Goal: Information Seeking & Learning: Learn about a topic

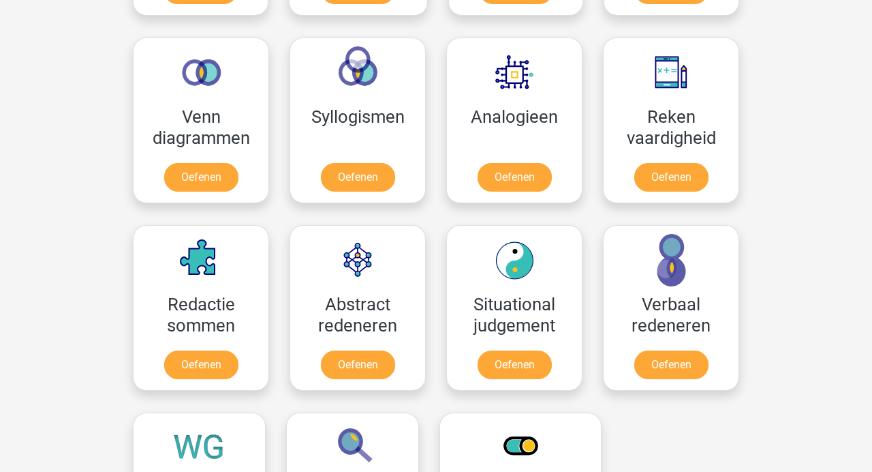
scroll to position [790, 0]
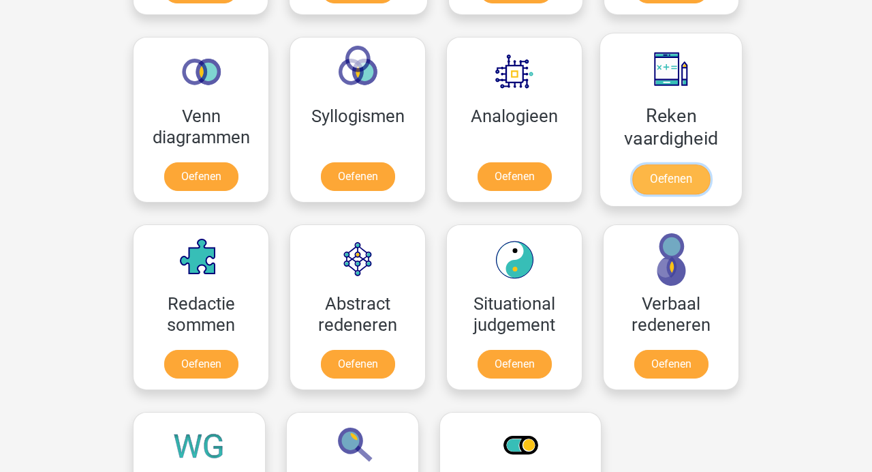
click at [669, 177] on link "Oefenen" at bounding box center [671, 179] width 78 height 30
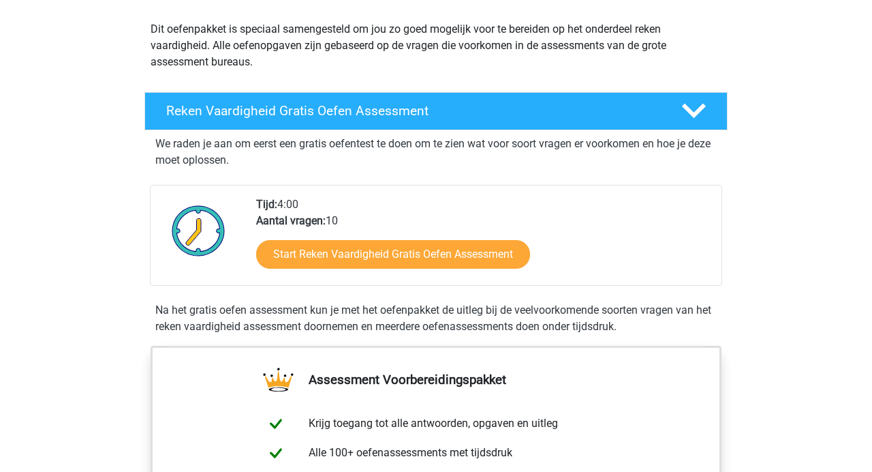
scroll to position [155, 0]
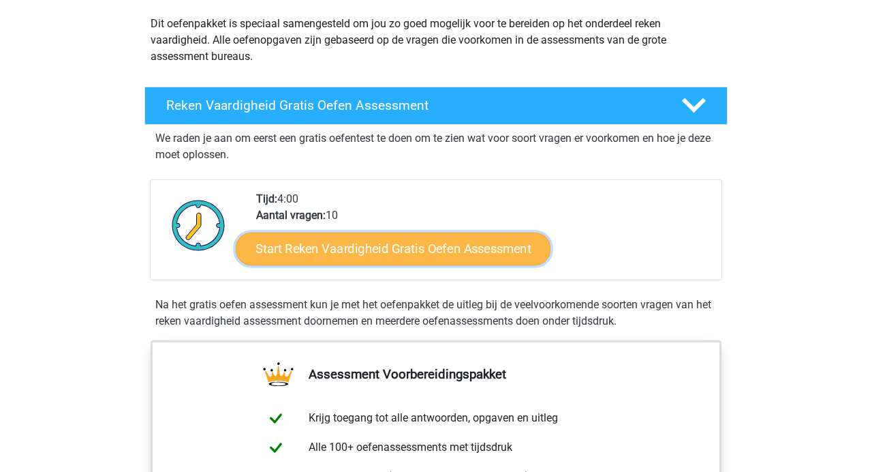
click at [471, 245] on link "Start Reken Vaardigheid Gratis Oefen Assessment" at bounding box center [393, 248] width 315 height 33
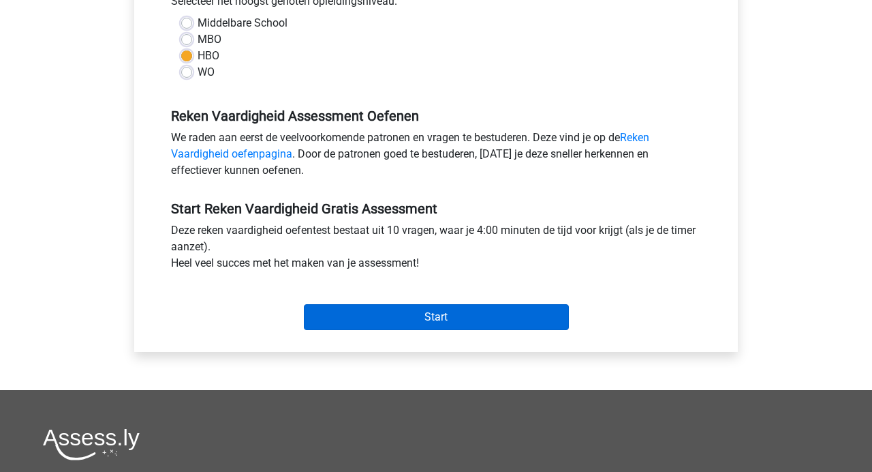
scroll to position [354, 0]
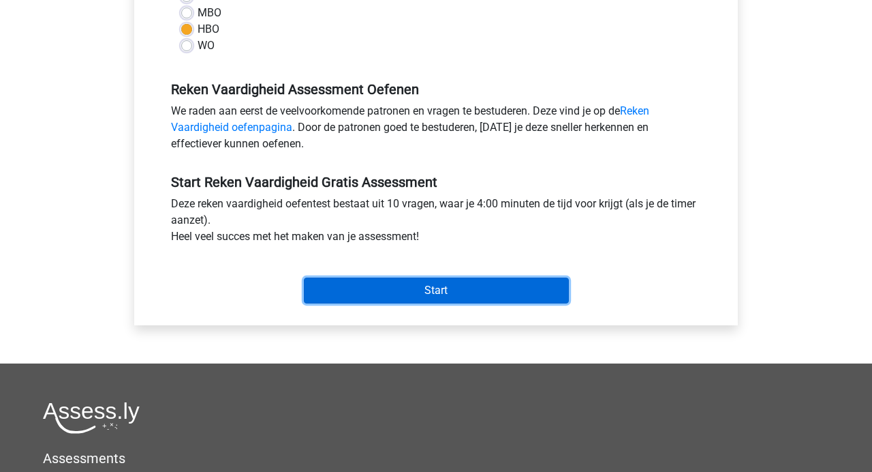
click at [481, 299] on input "Start" at bounding box center [436, 290] width 265 height 26
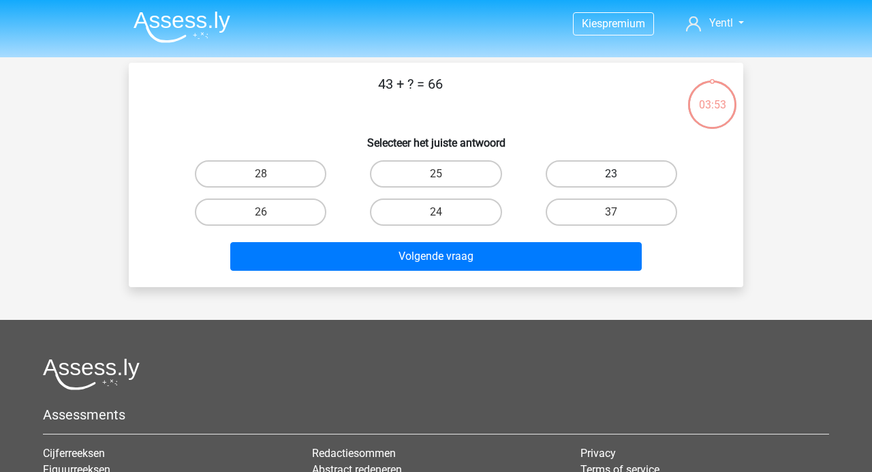
click at [579, 174] on label "23" at bounding box center [612, 173] width 132 height 27
click at [611, 174] on input "23" at bounding box center [615, 178] width 9 height 9
radio input "true"
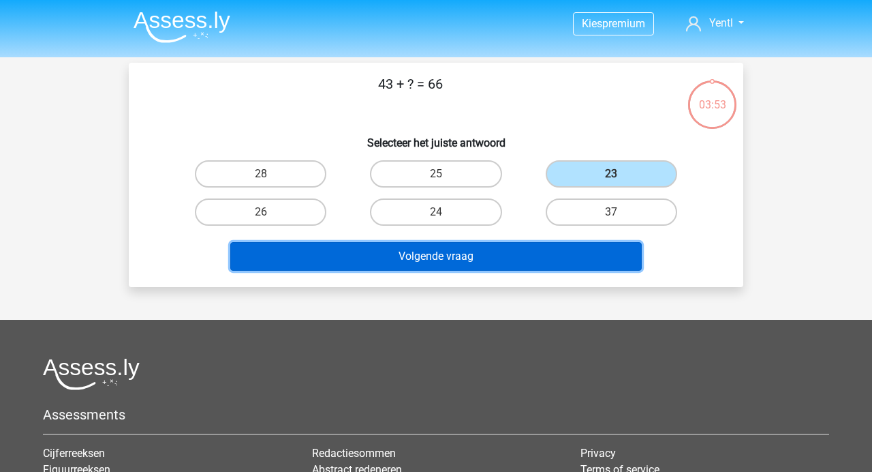
click at [534, 267] on button "Volgende vraag" at bounding box center [436, 256] width 412 height 29
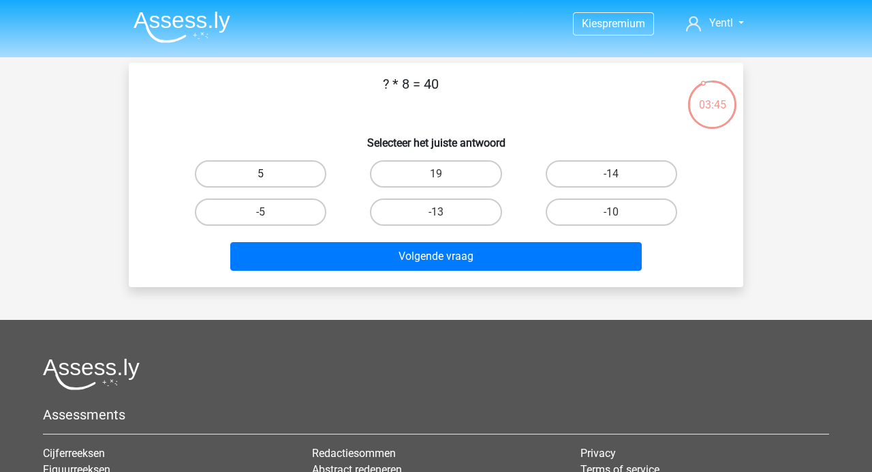
click at [297, 168] on label "5" at bounding box center [261, 173] width 132 height 27
click at [270, 174] on input "5" at bounding box center [265, 178] width 9 height 9
radio input "true"
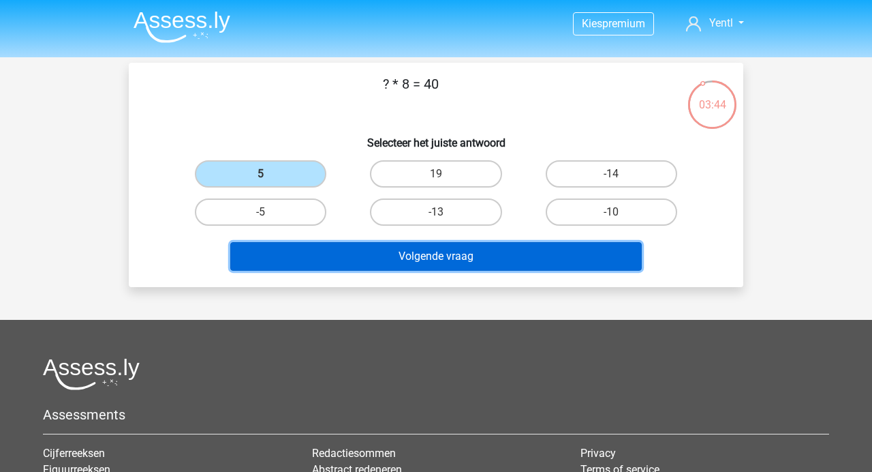
click at [420, 249] on button "Volgende vraag" at bounding box center [436, 256] width 412 height 29
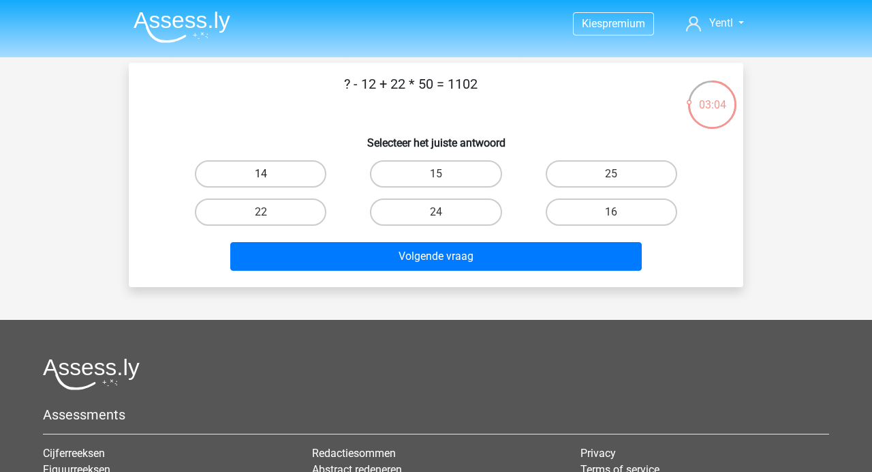
click at [296, 172] on label "14" at bounding box center [261, 173] width 132 height 27
click at [270, 174] on input "14" at bounding box center [265, 178] width 9 height 9
radio input "true"
click at [468, 175] on label "15" at bounding box center [436, 173] width 132 height 27
click at [445, 175] on input "15" at bounding box center [440, 178] width 9 height 9
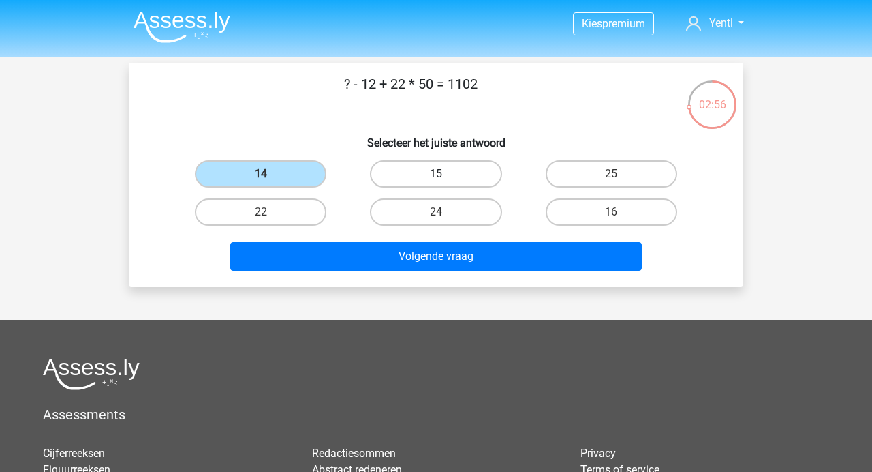
radio input "true"
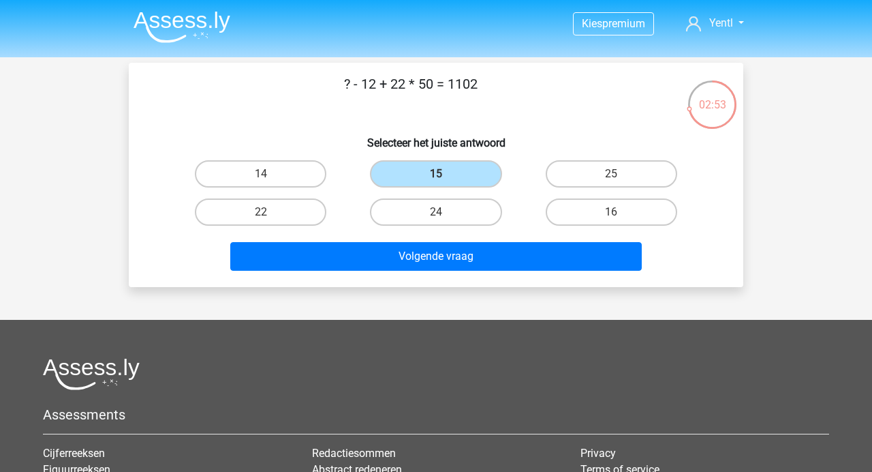
click at [326, 178] on div "14" at bounding box center [261, 173] width 164 height 27
click at [286, 178] on label "14" at bounding box center [261, 173] width 132 height 27
click at [270, 178] on input "14" at bounding box center [265, 178] width 9 height 9
radio input "true"
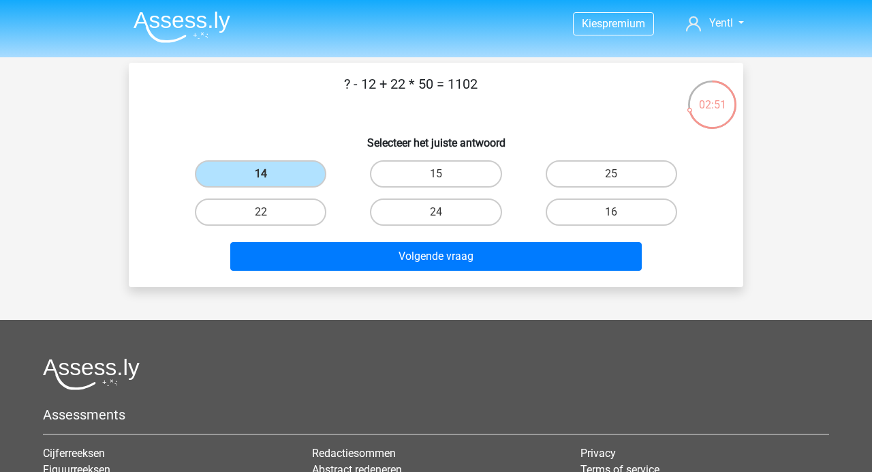
click at [380, 272] on div "Volgende vraag" at bounding box center [436, 259] width 526 height 34
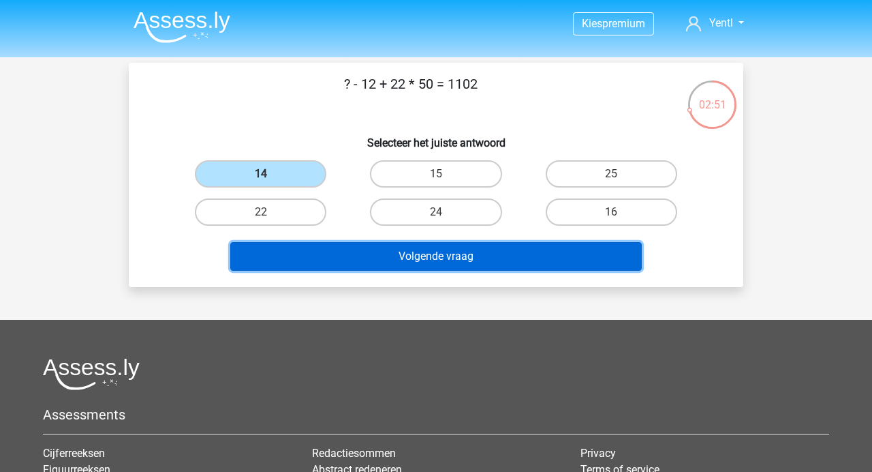
click at [369, 260] on button "Volgende vraag" at bounding box center [436, 256] width 412 height 29
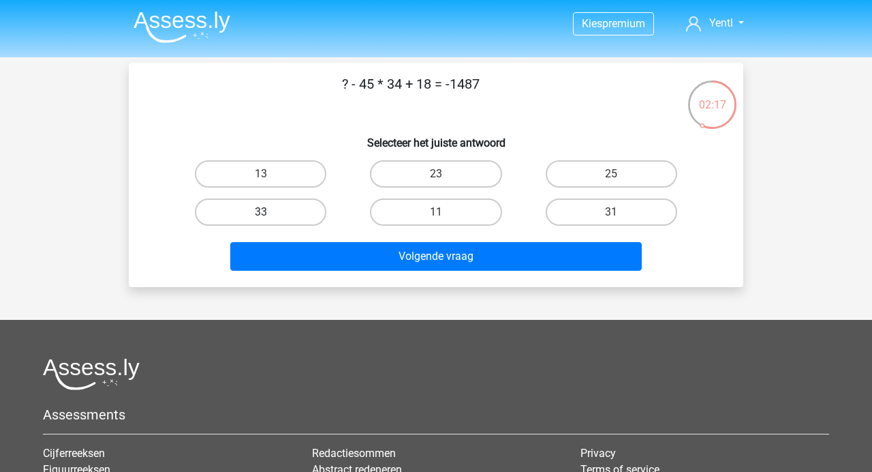
click at [303, 219] on label "33" at bounding box center [261, 211] width 132 height 27
click at [270, 219] on input "33" at bounding box center [265, 216] width 9 height 9
radio input "true"
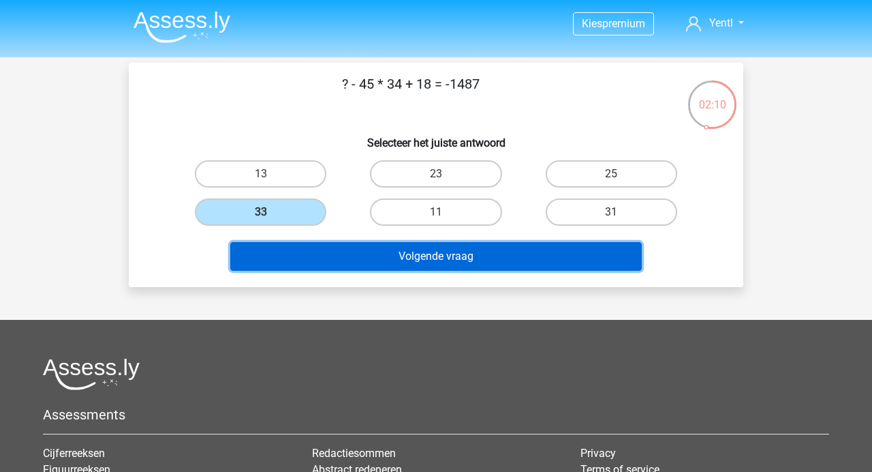
click at [506, 255] on button "Volgende vraag" at bounding box center [436, 256] width 412 height 29
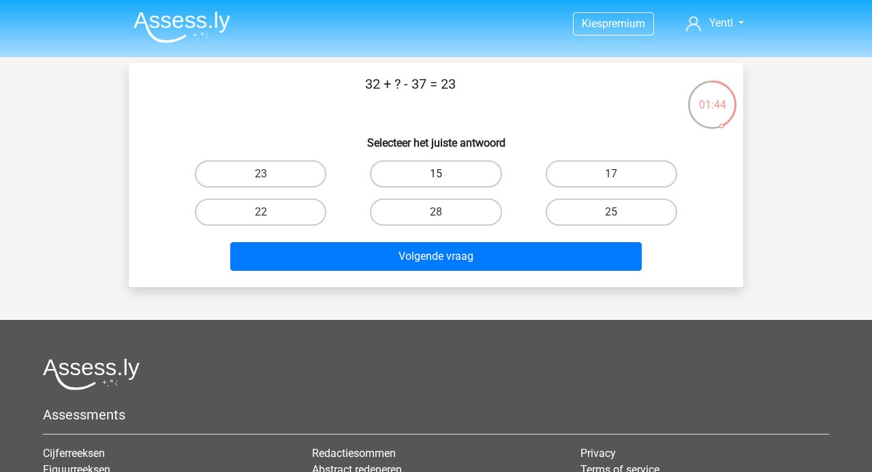
click at [472, 176] on label "15" at bounding box center [436, 173] width 132 height 27
click at [445, 176] on input "15" at bounding box center [440, 178] width 9 height 9
radio input "true"
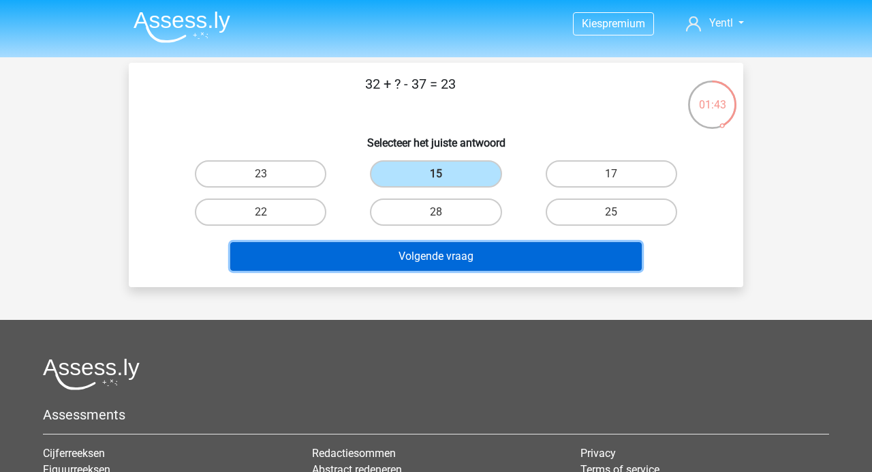
click at [469, 253] on button "Volgende vraag" at bounding box center [436, 256] width 412 height 29
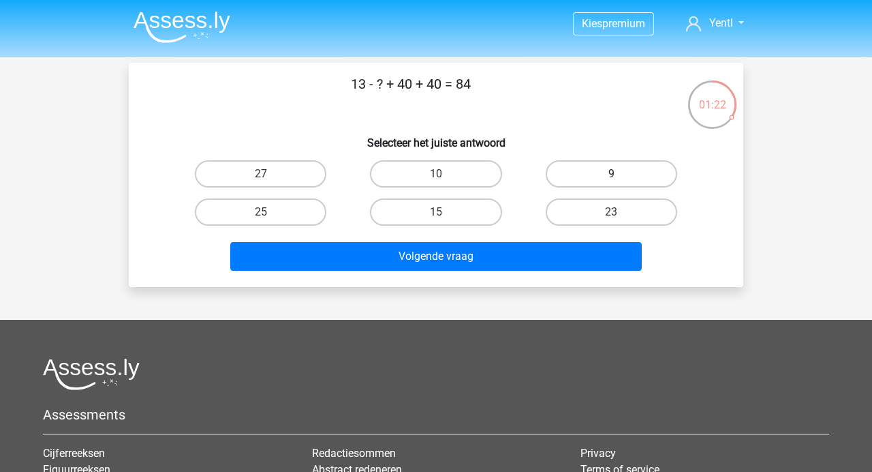
click at [581, 160] on label "9" at bounding box center [612, 173] width 132 height 27
click at [611, 174] on input "9" at bounding box center [615, 178] width 9 height 9
radio input "true"
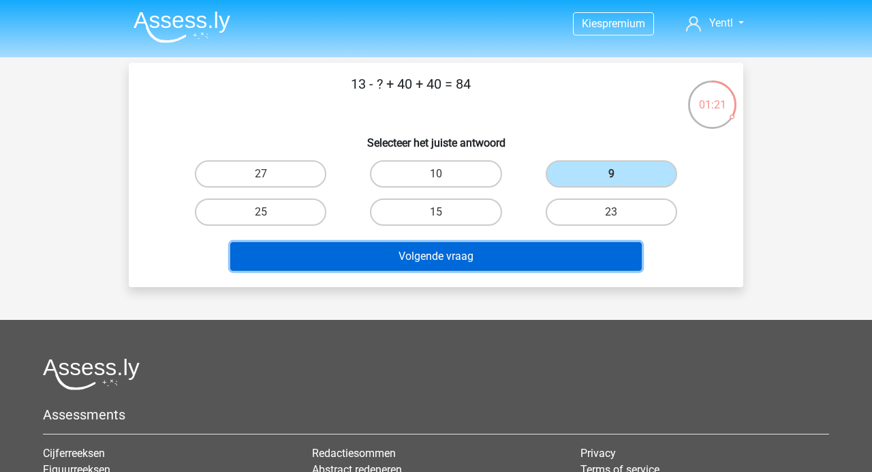
click at [565, 247] on button "Volgende vraag" at bounding box center [436, 256] width 412 height 29
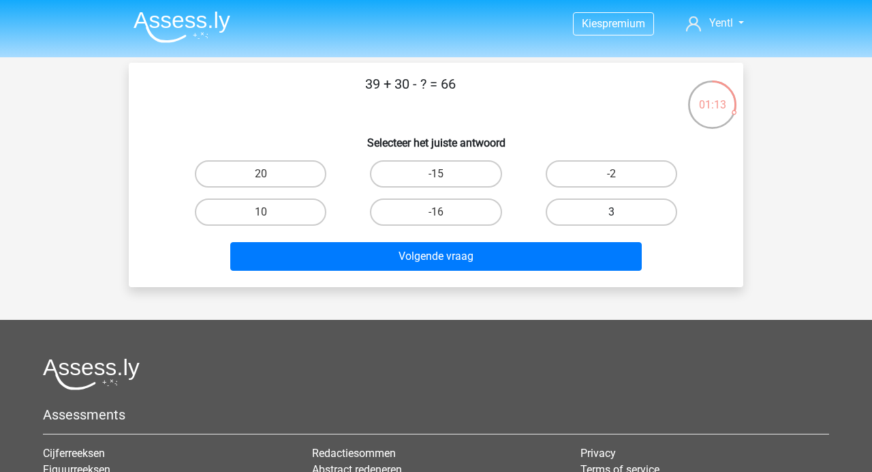
click at [576, 215] on label "3" at bounding box center [612, 211] width 132 height 27
click at [611, 215] on input "3" at bounding box center [615, 216] width 9 height 9
radio input "true"
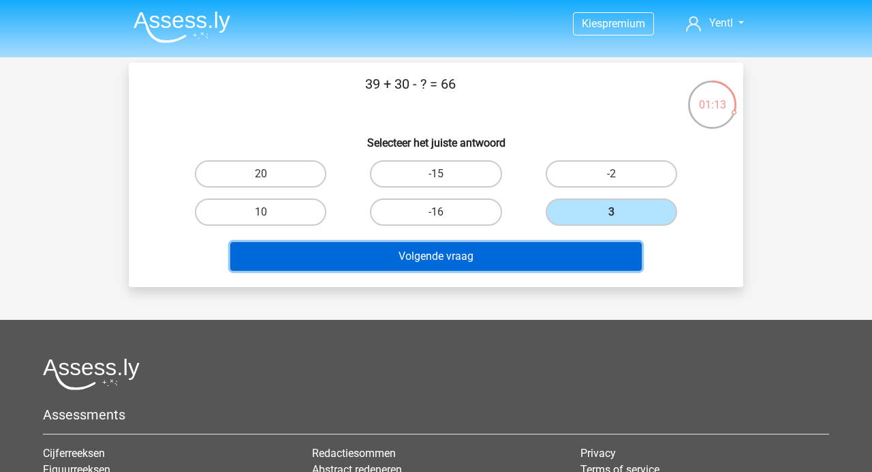
click at [546, 265] on button "Volgende vraag" at bounding box center [436, 256] width 412 height 29
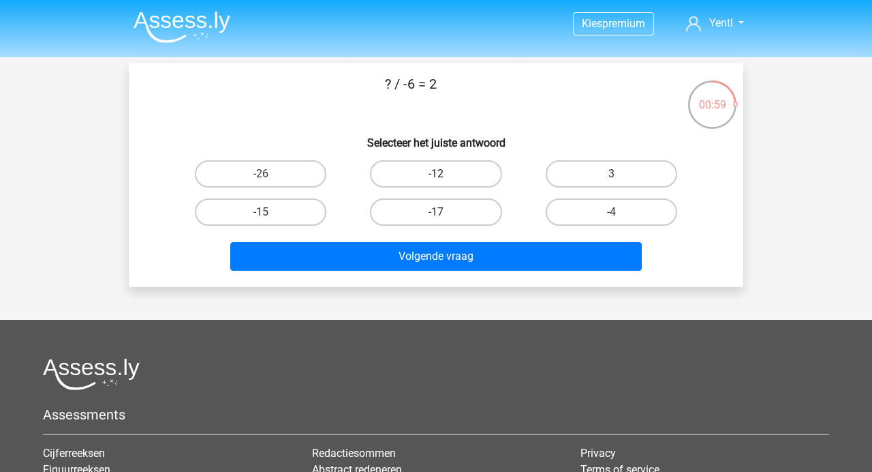
click at [416, 176] on label "-12" at bounding box center [436, 173] width 132 height 27
click at [436, 176] on input "-12" at bounding box center [440, 178] width 9 height 9
radio input "true"
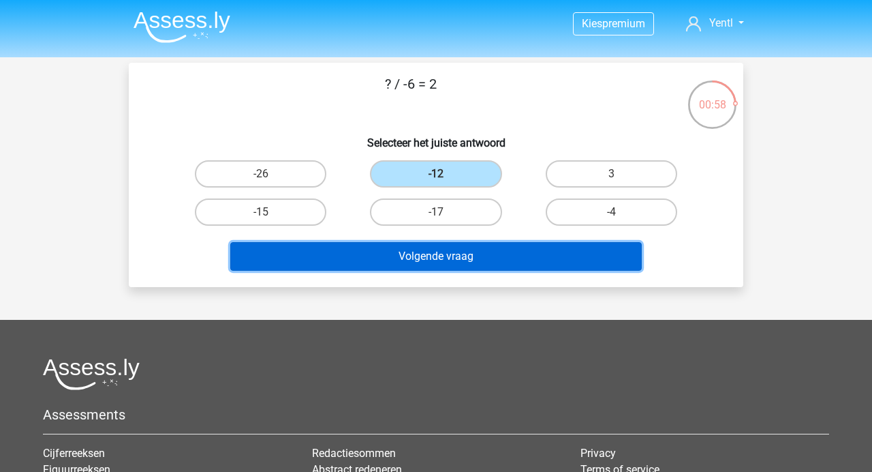
click at [452, 251] on button "Volgende vraag" at bounding box center [436, 256] width 412 height 29
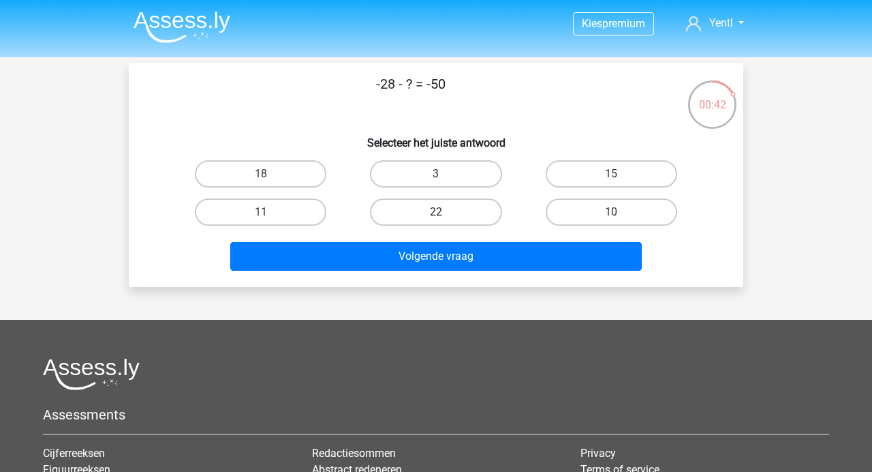
click at [472, 210] on label "22" at bounding box center [436, 211] width 132 height 27
click at [445, 212] on input "22" at bounding box center [440, 216] width 9 height 9
radio input "true"
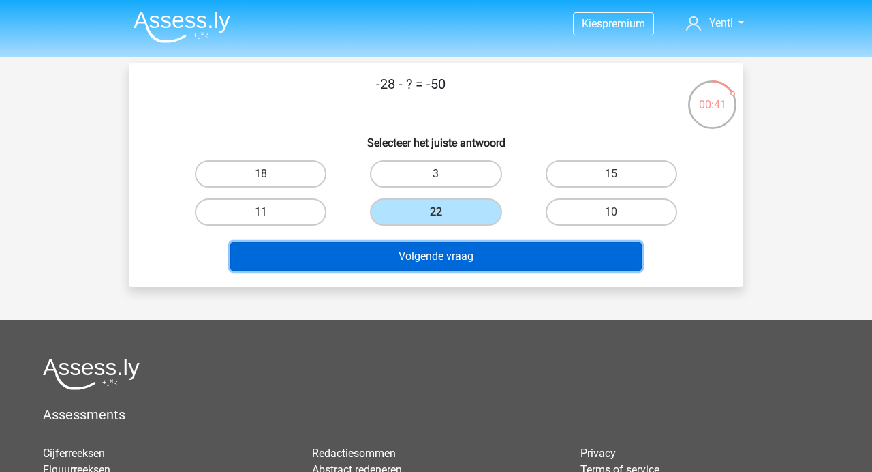
click at [482, 249] on button "Volgende vraag" at bounding box center [436, 256] width 412 height 29
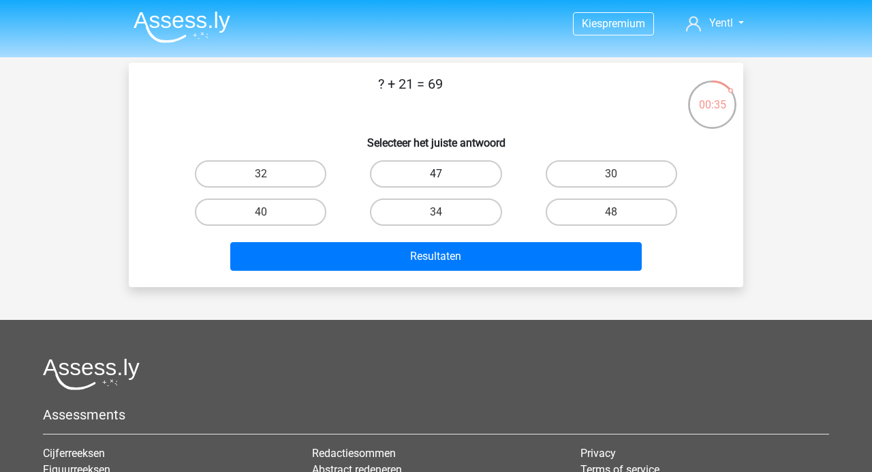
click at [474, 170] on label "47" at bounding box center [436, 173] width 132 height 27
click at [445, 174] on input "47" at bounding box center [440, 178] width 9 height 9
radio input "true"
click at [579, 214] on label "48" at bounding box center [612, 211] width 132 height 27
click at [611, 214] on input "48" at bounding box center [615, 216] width 9 height 9
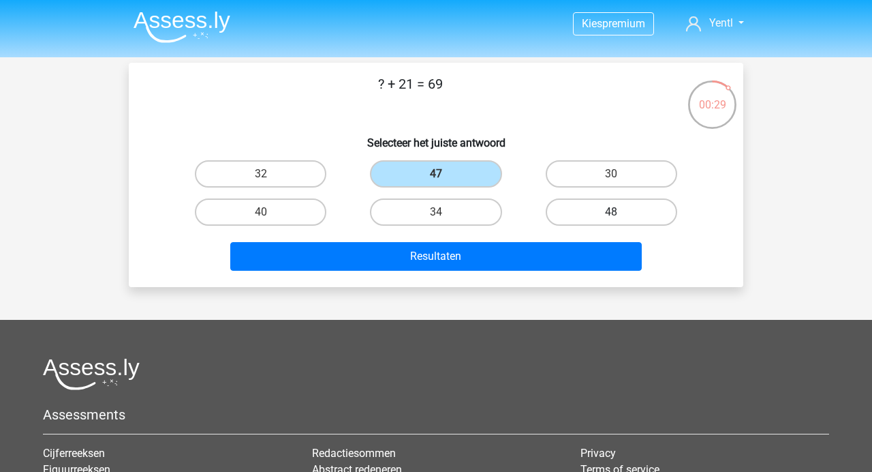
radio input "true"
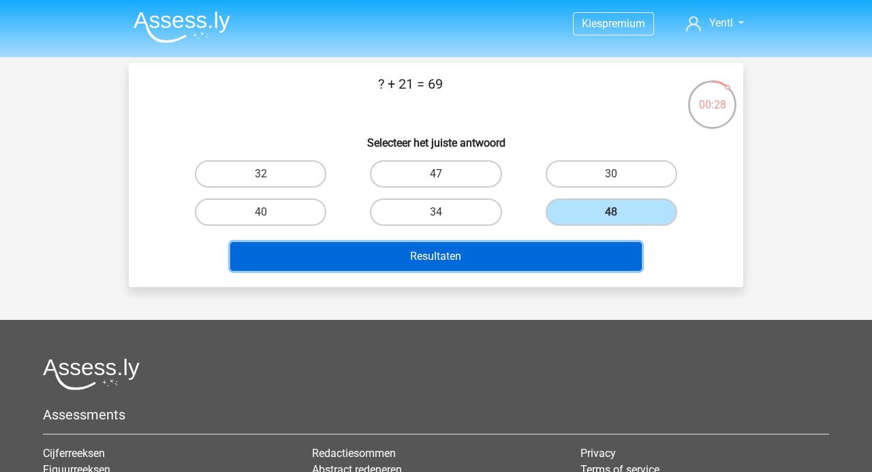
click at [534, 255] on button "Resultaten" at bounding box center [436, 256] width 412 height 29
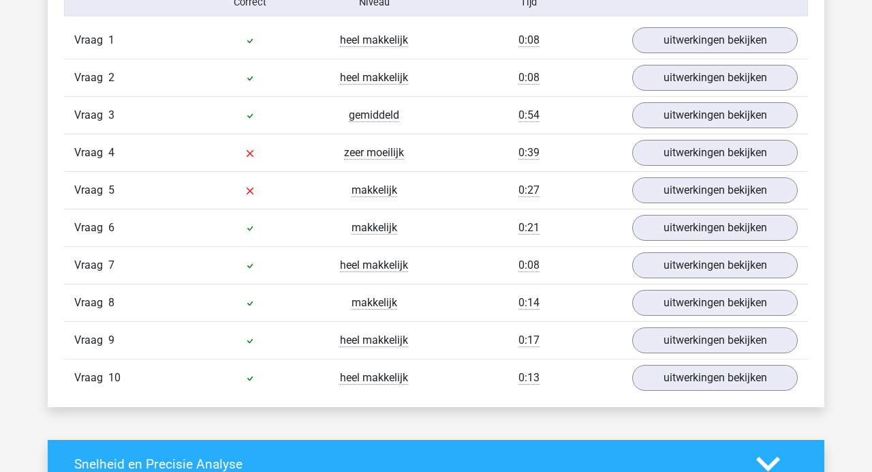
scroll to position [1124, 0]
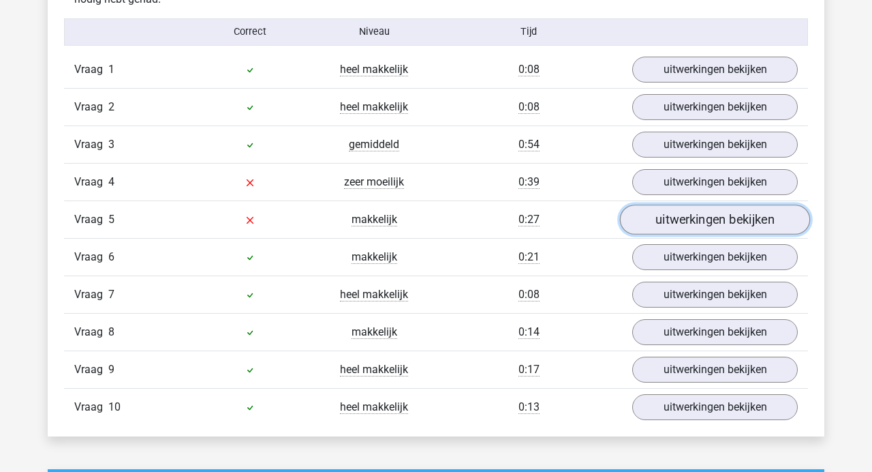
click at [673, 217] on link "uitwerkingen bekijken" at bounding box center [715, 219] width 190 height 30
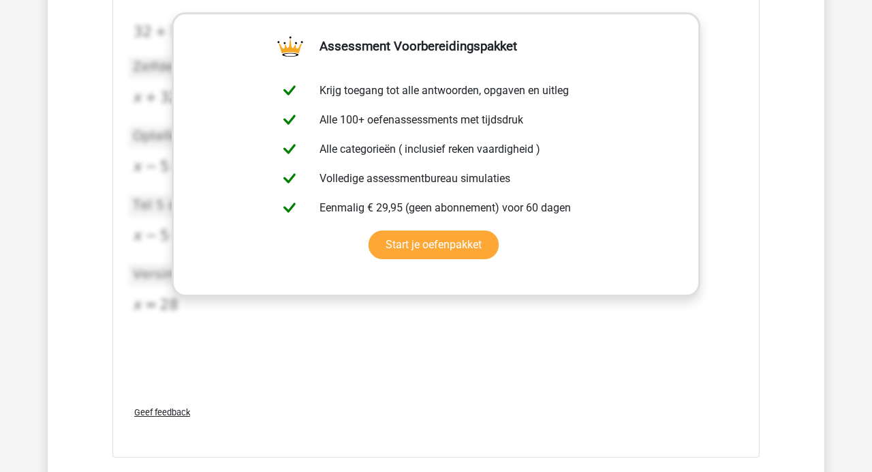
scroll to position [1155, 0]
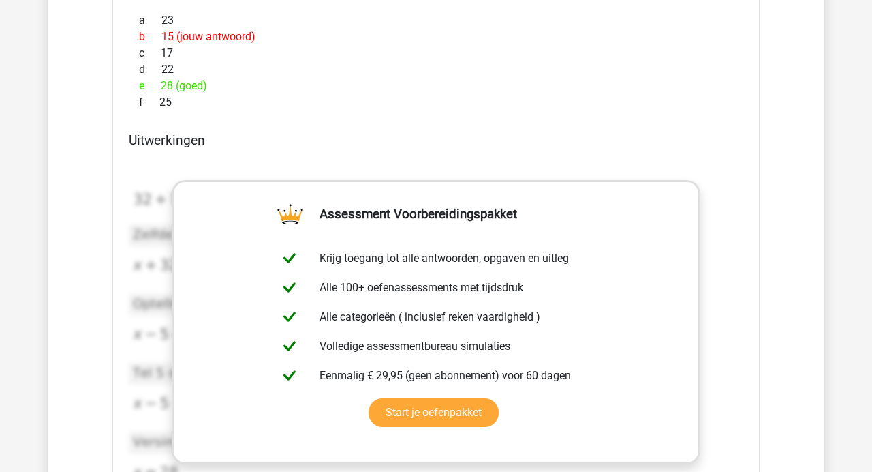
scroll to position [1400, 0]
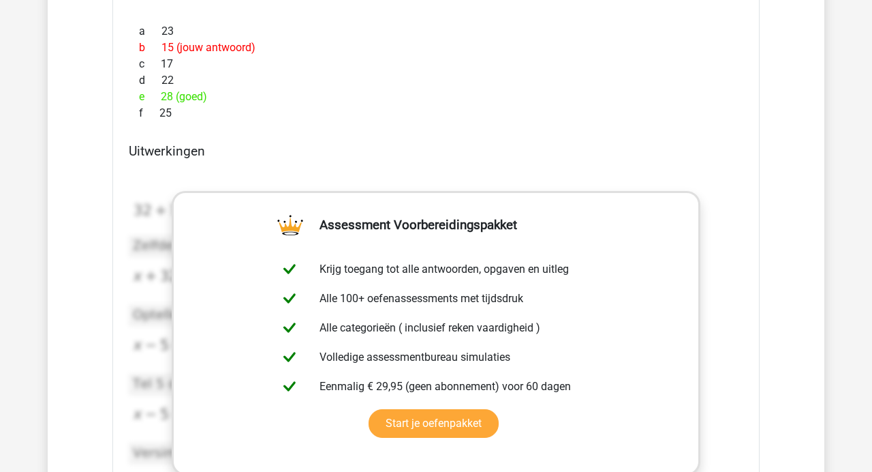
click at [65, 212] on div "In deze sectie vind je de antwoorden en uitwerkingen bij alle vragen. Daarnaast…" at bounding box center [436, 261] width 756 height 1178
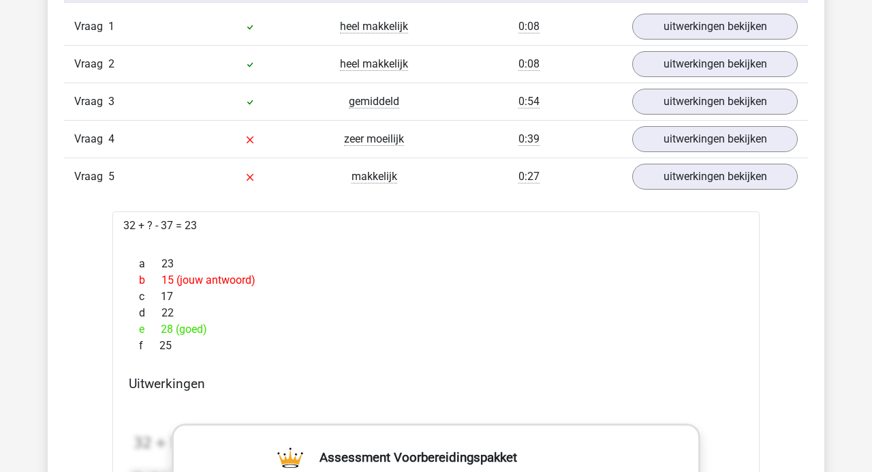
scroll to position [1077, 0]
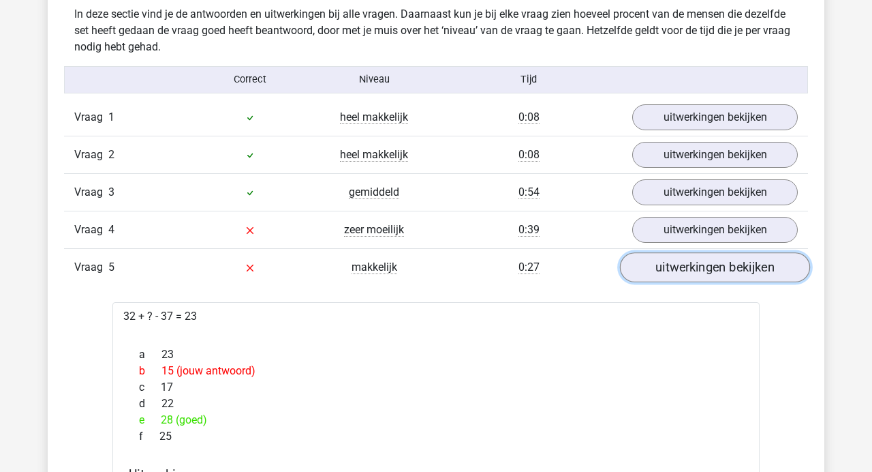
click at [656, 264] on link "uitwerkingen bekijken" at bounding box center [715, 267] width 190 height 30
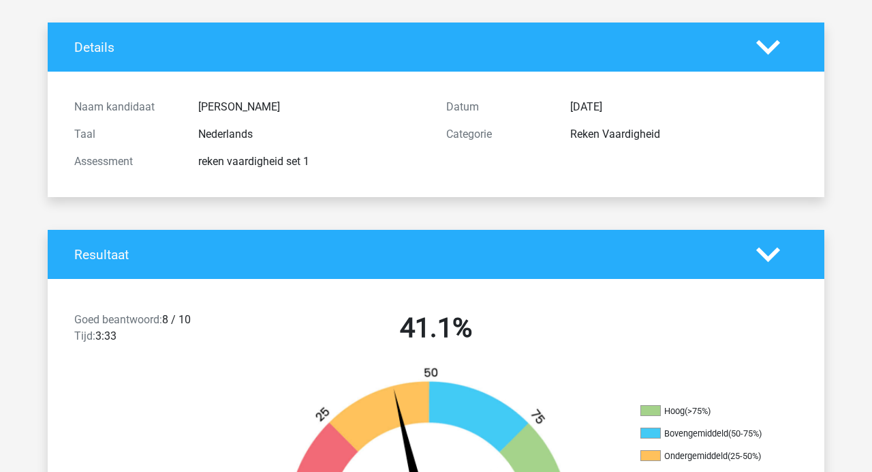
scroll to position [0, 0]
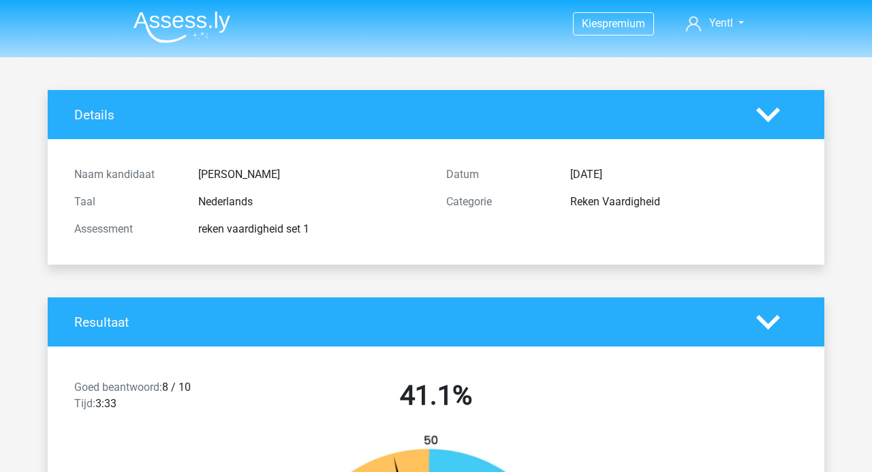
click at [174, 21] on img at bounding box center [182, 27] width 97 height 32
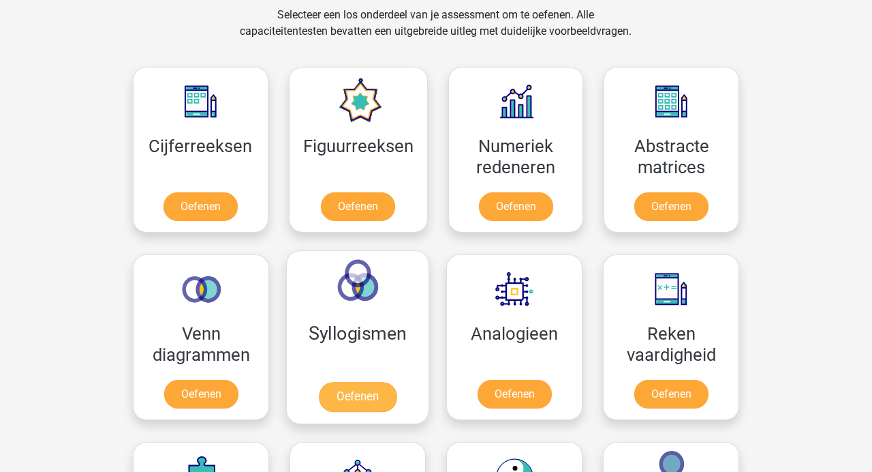
scroll to position [570, 0]
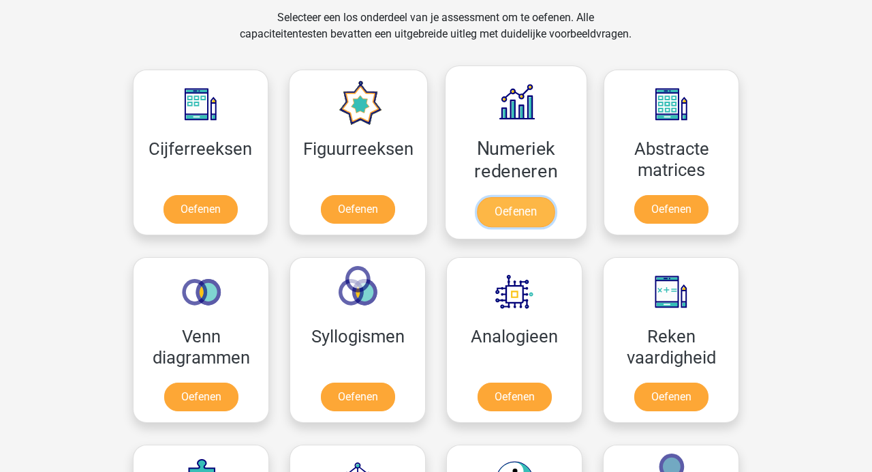
click at [495, 213] on link "Oefenen" at bounding box center [516, 212] width 78 height 30
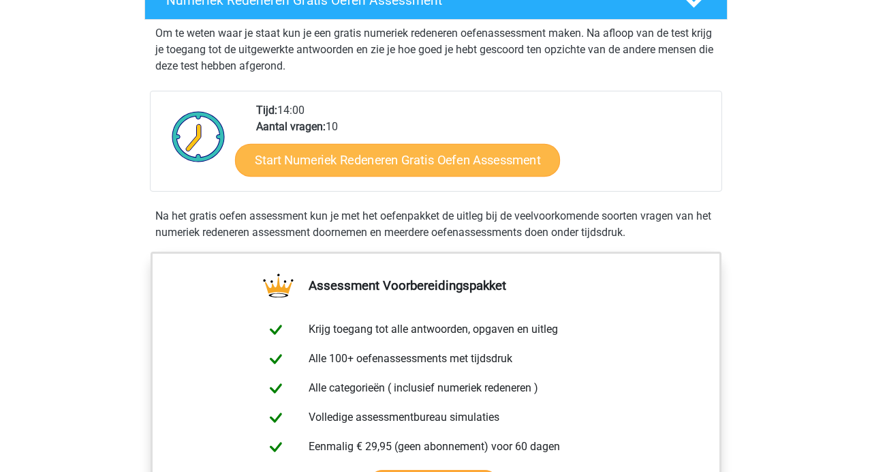
scroll to position [298, 0]
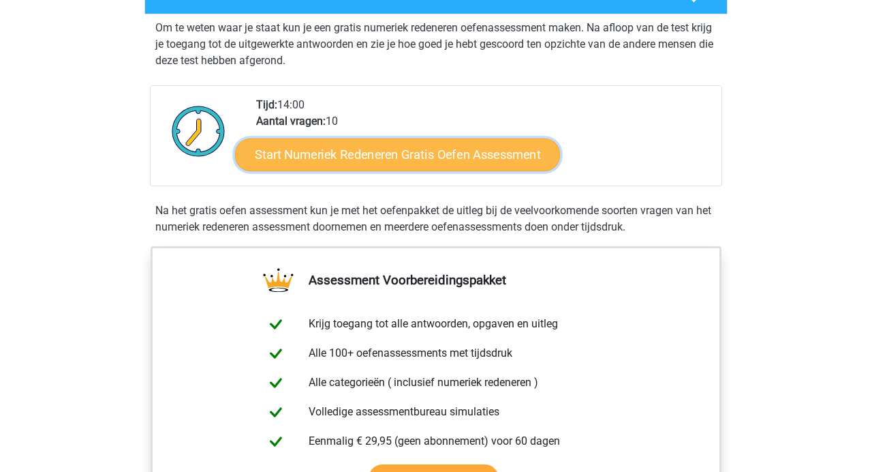
click at [447, 164] on link "Start Numeriek Redeneren Gratis Oefen Assessment" at bounding box center [397, 154] width 325 height 33
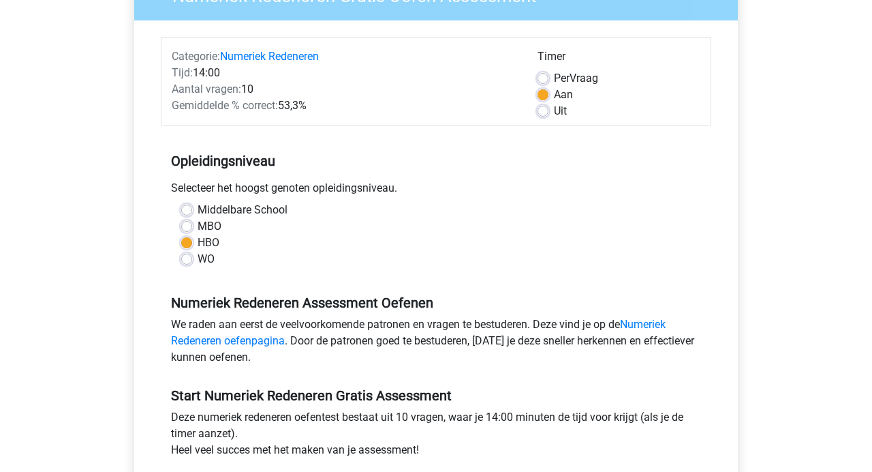
scroll to position [148, 0]
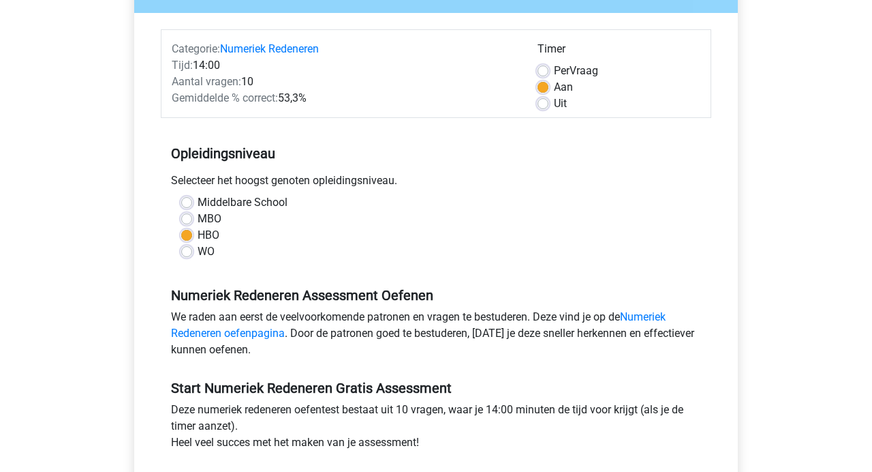
click at [554, 75] on label "Per Vraag" at bounding box center [576, 71] width 44 height 16
click at [540, 75] on input "Per Vraag" at bounding box center [543, 70] width 11 height 14
radio input "true"
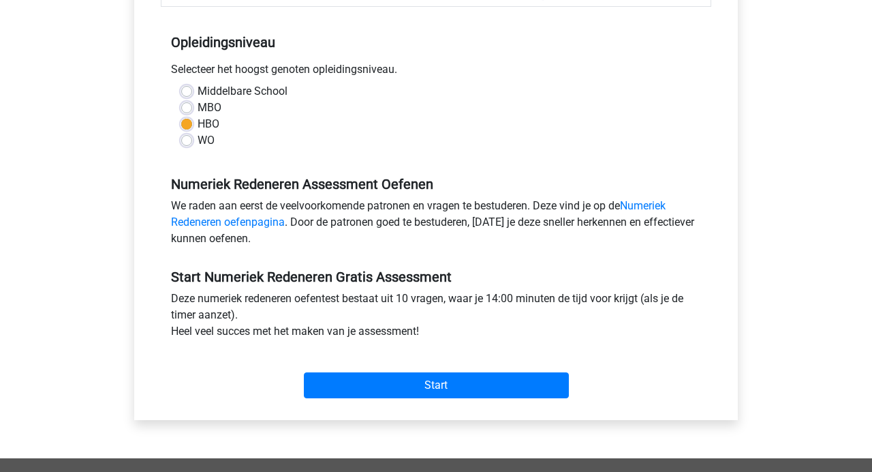
scroll to position [435, 0]
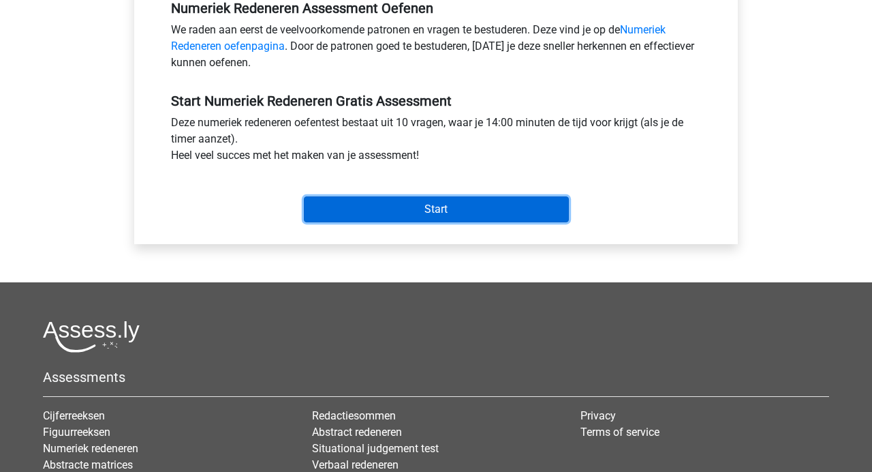
click at [476, 213] on input "Start" at bounding box center [436, 209] width 265 height 26
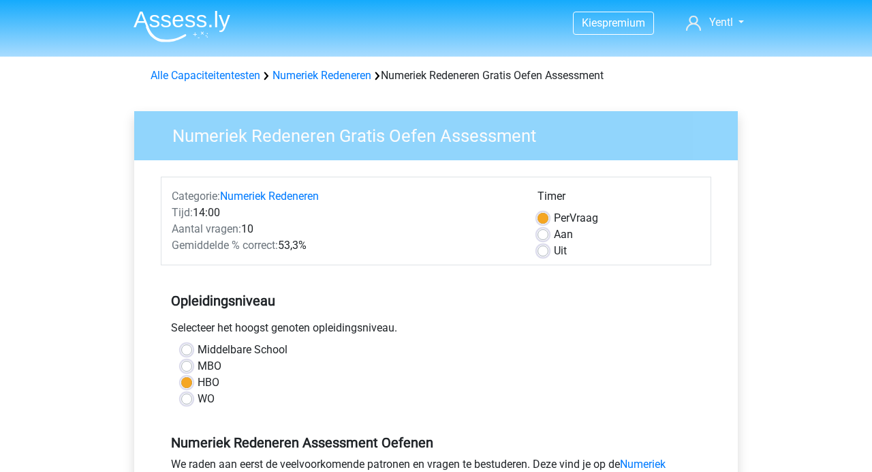
scroll to position [0, 0]
click at [172, 32] on img at bounding box center [182, 27] width 97 height 32
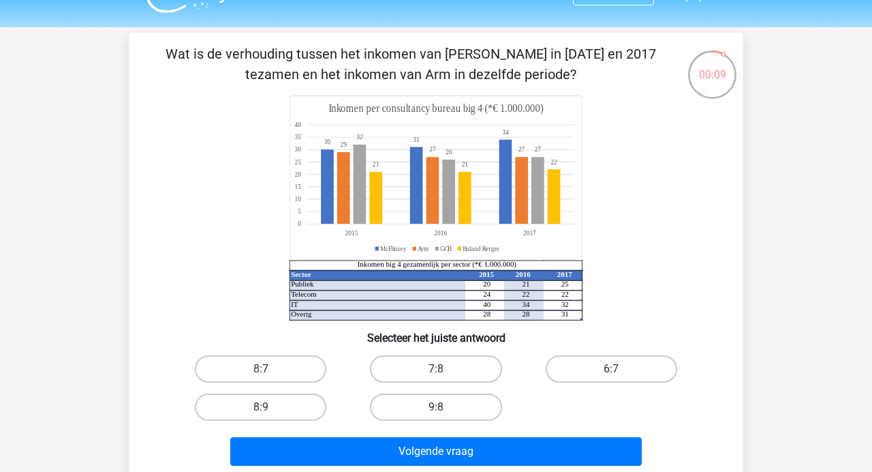
scroll to position [31, 0]
